Goal: Task Accomplishment & Management: Manage account settings

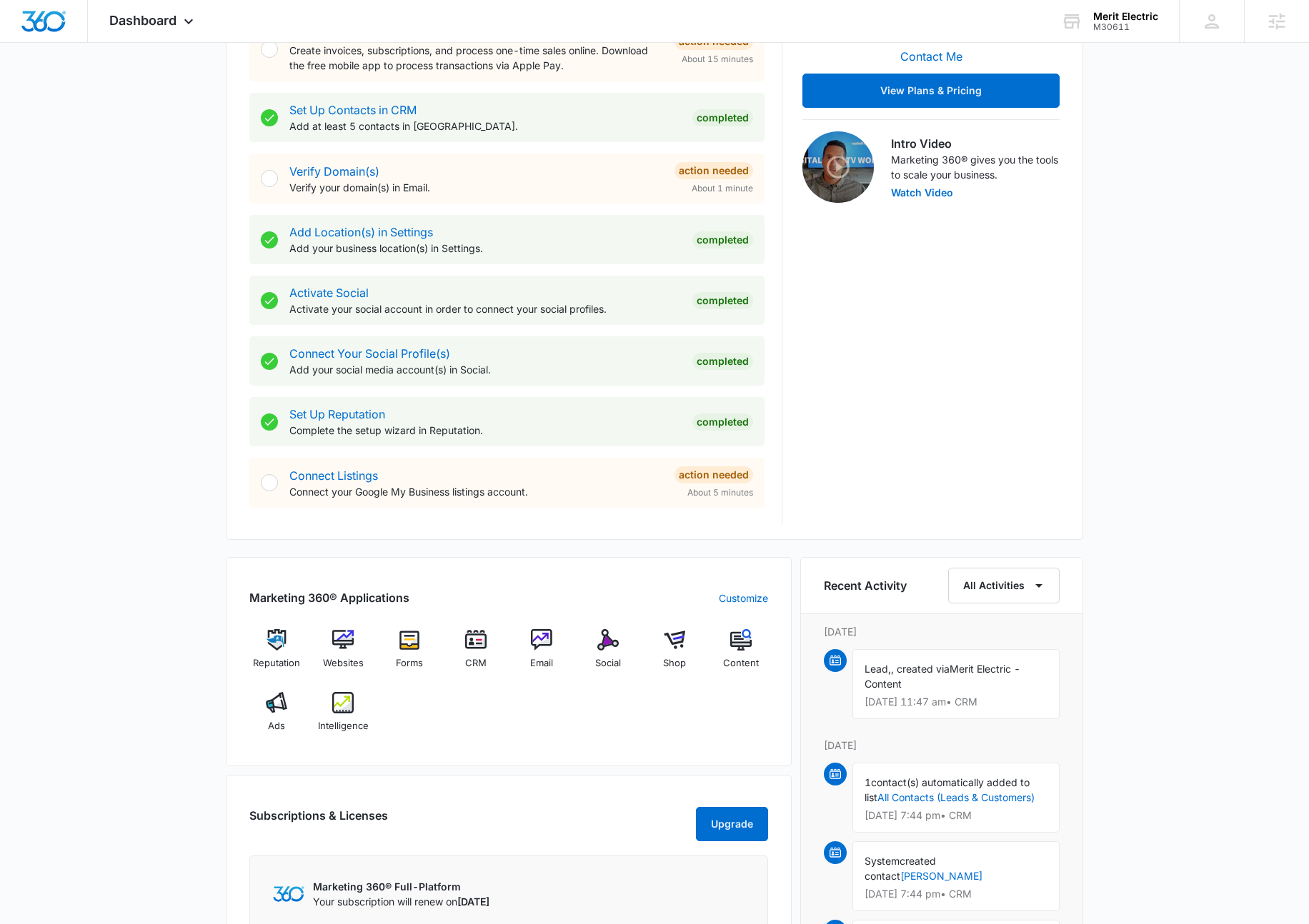
scroll to position [504, 0]
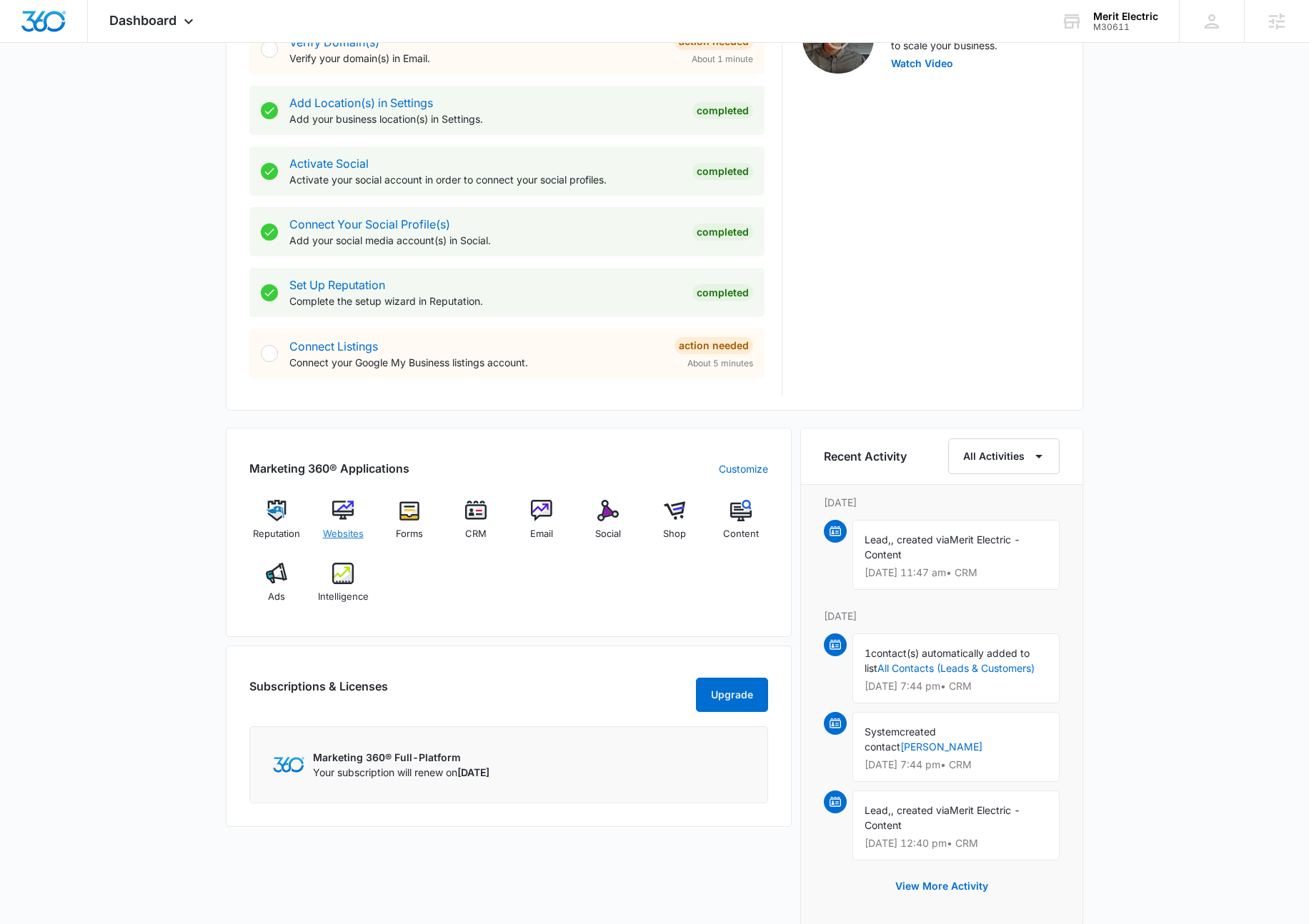
click at [347, 516] on img at bounding box center [343, 511] width 21 height 21
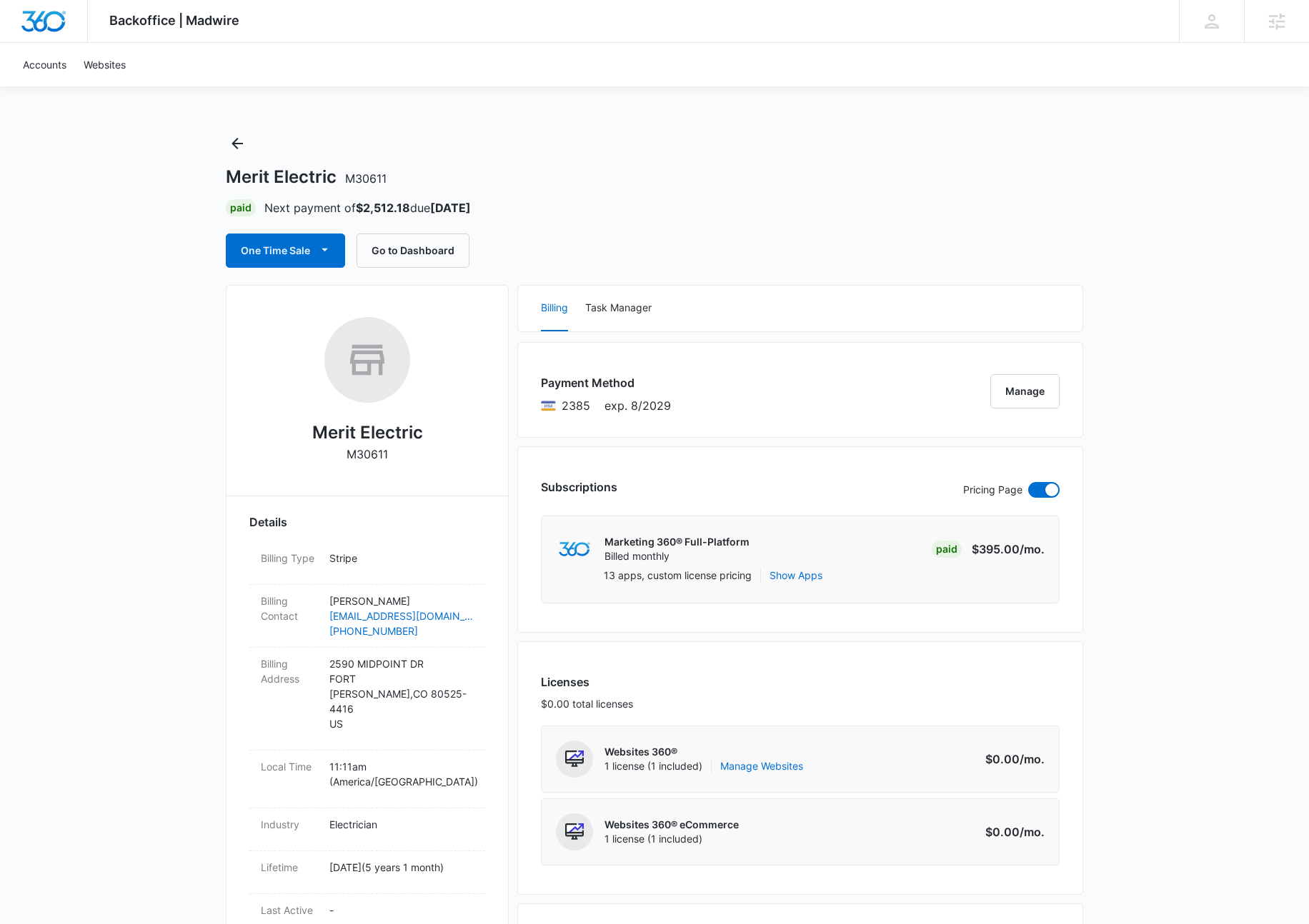
scroll to position [263, 0]
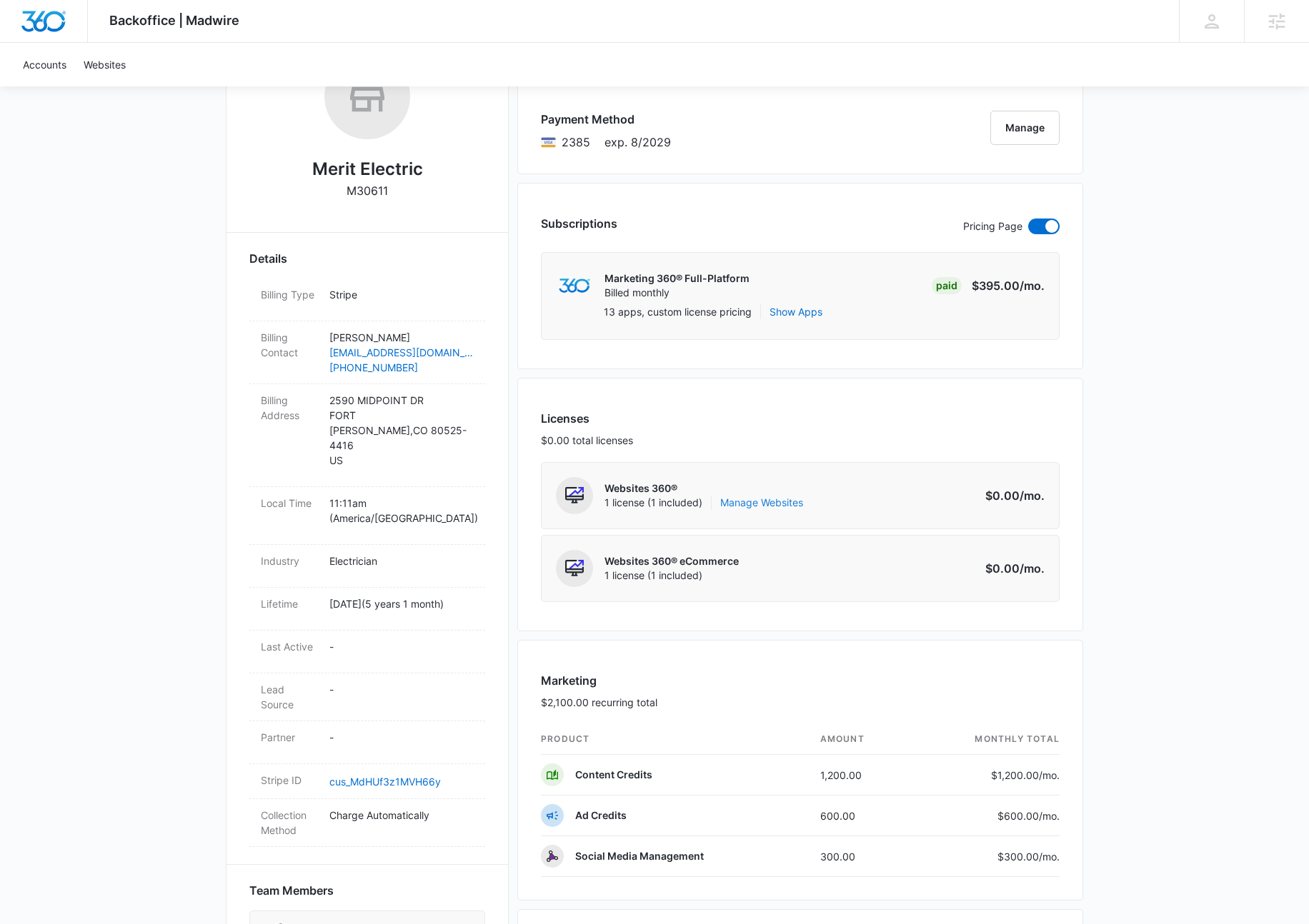
click at [757, 505] on link "Manage Websites" at bounding box center [762, 503] width 83 height 14
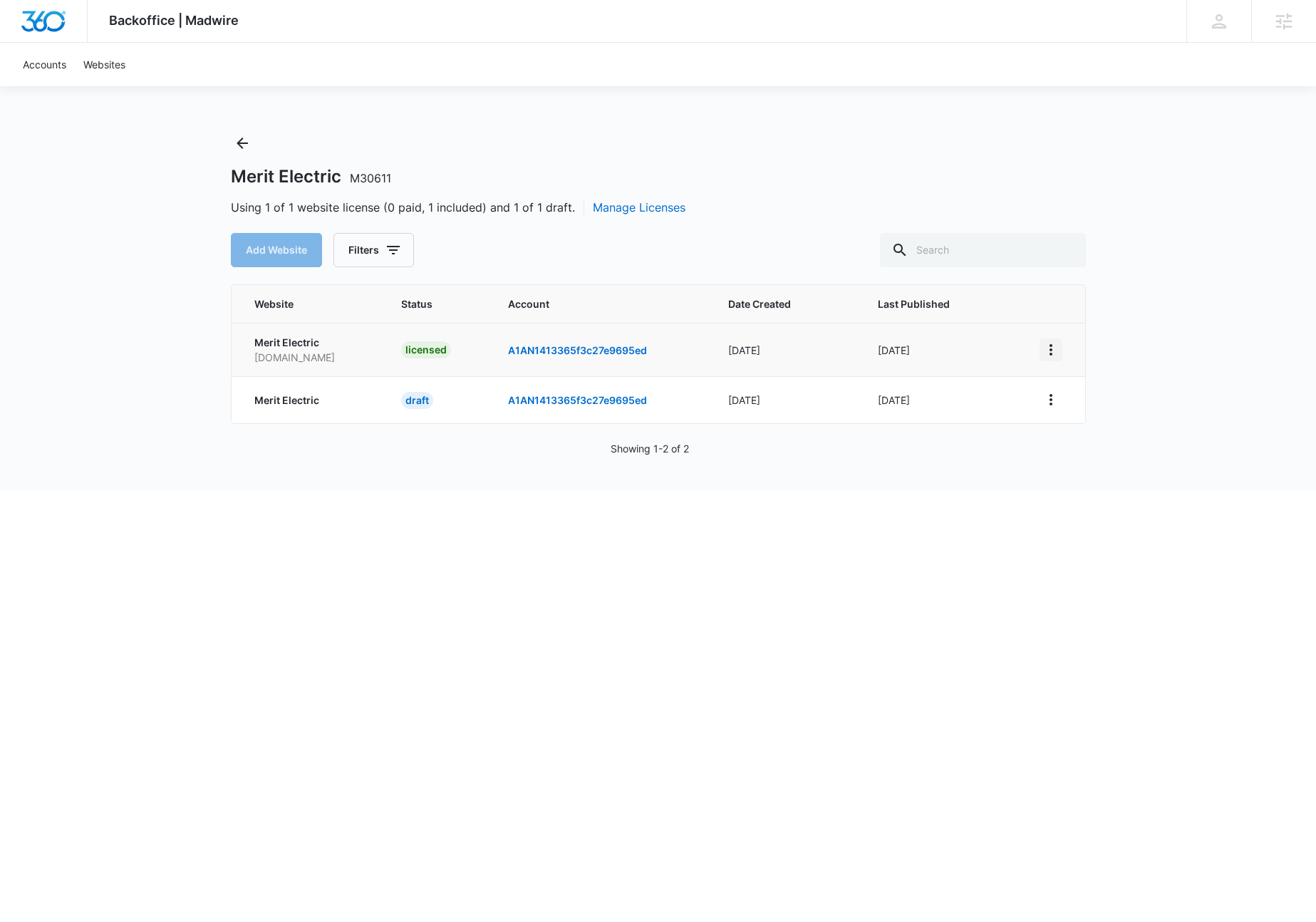
click at [1048, 356] on icon "View More" at bounding box center [1051, 350] width 17 height 17
click at [1075, 413] on link "Edit Website" at bounding box center [1086, 411] width 58 height 12
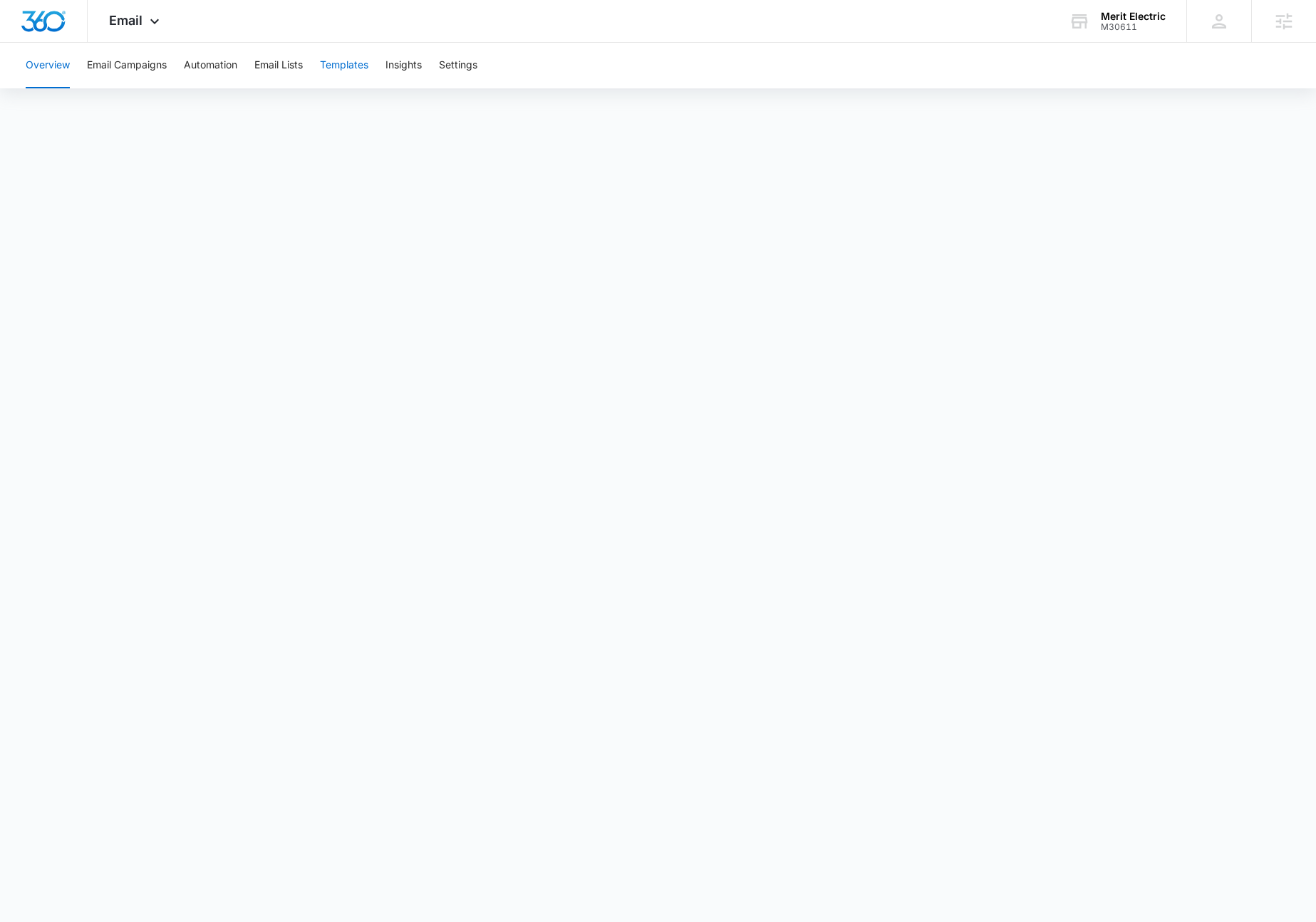
click at [338, 61] on button "Templates" at bounding box center [344, 66] width 49 height 46
click at [156, 22] on icon at bounding box center [155, 25] width 17 height 17
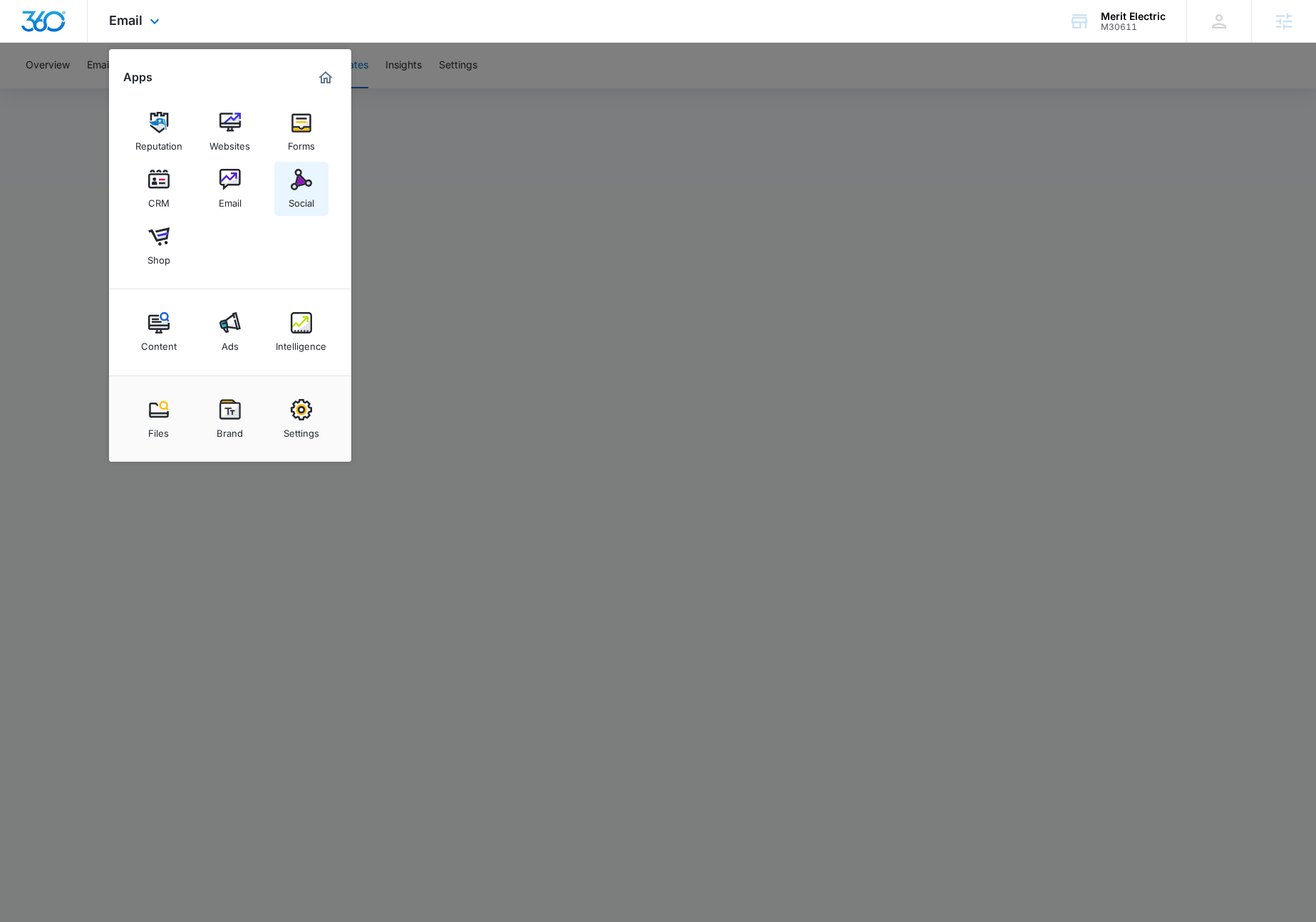
click at [298, 186] on img at bounding box center [301, 180] width 21 height 21
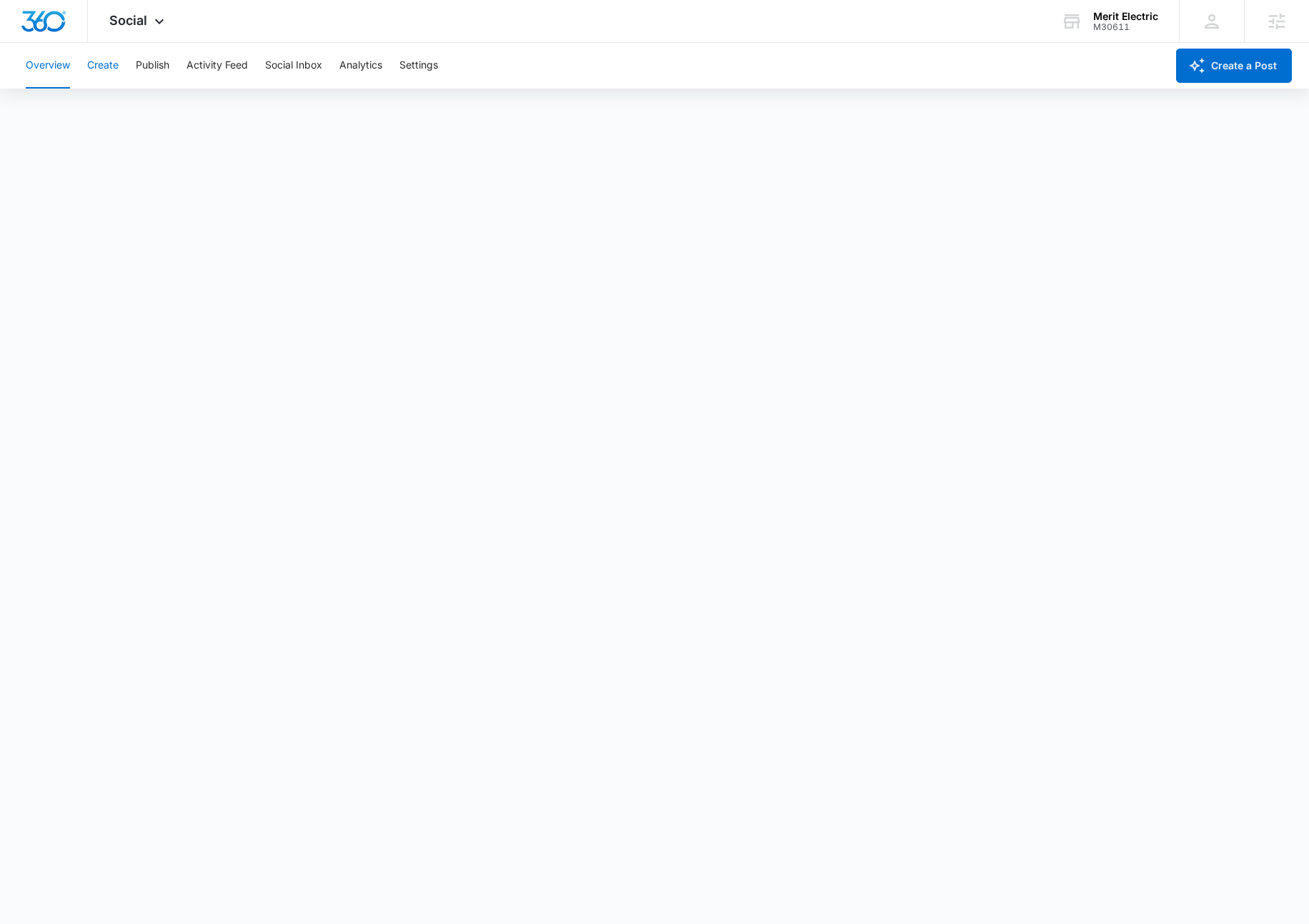
click at [110, 70] on button "Create" at bounding box center [103, 66] width 32 height 46
click at [150, 107] on button "Approvals" at bounding box center [140, 110] width 48 height 40
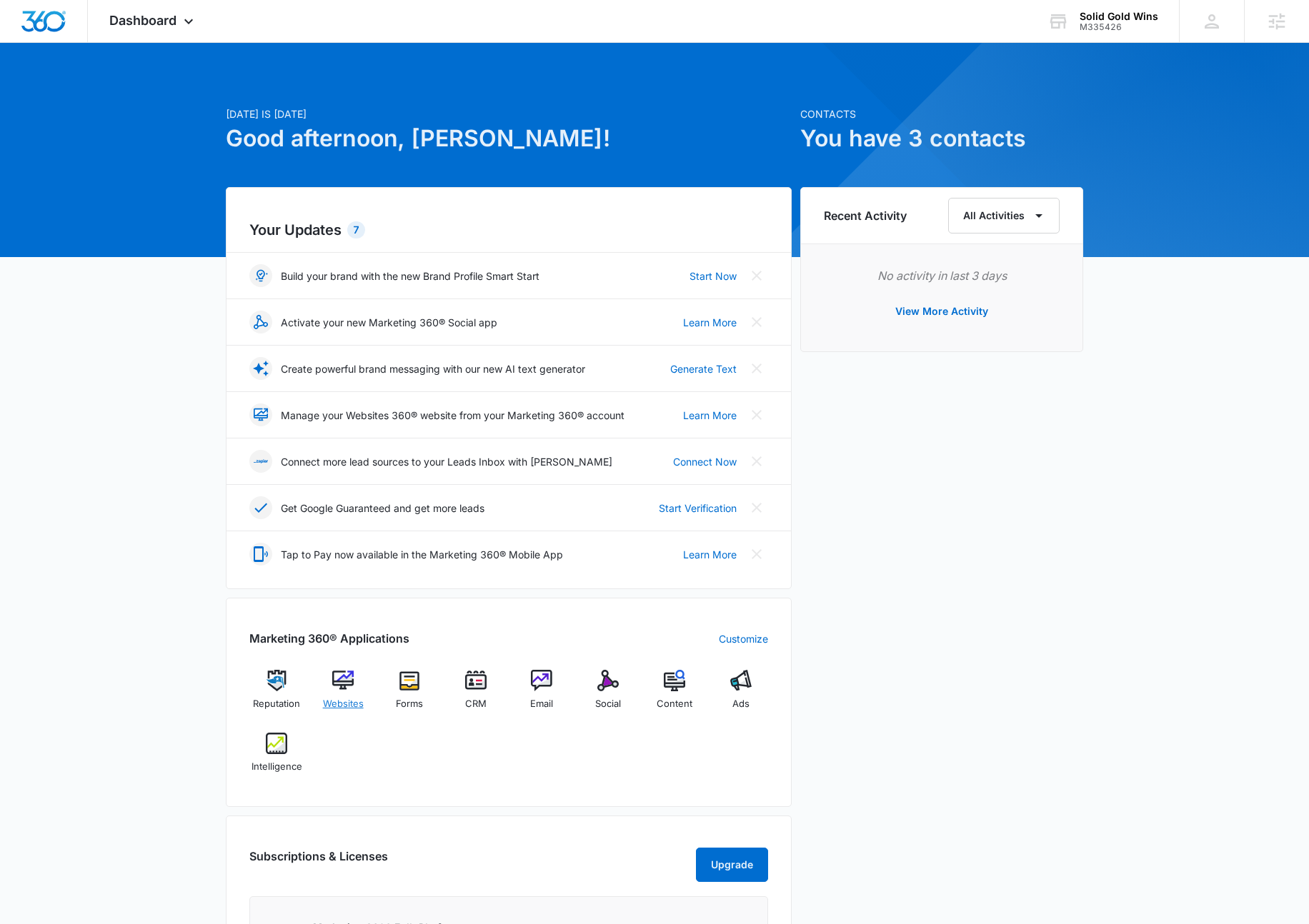
click at [356, 682] on div "Websites" at bounding box center [343, 696] width 55 height 52
